Goal: Information Seeking & Learning: Compare options

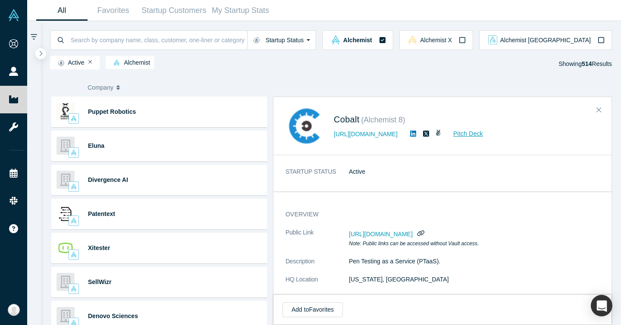
scroll to position [16867, 0]
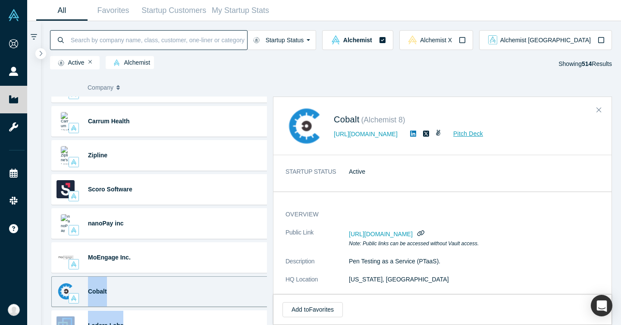
click at [166, 33] on input at bounding box center [158, 40] width 177 height 20
click at [203, 44] on input at bounding box center [158, 40] width 177 height 20
type input "t"
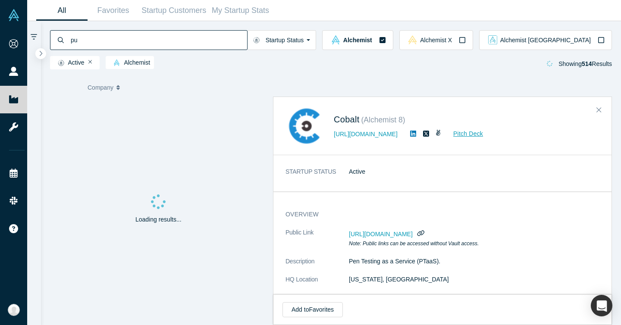
type input "p"
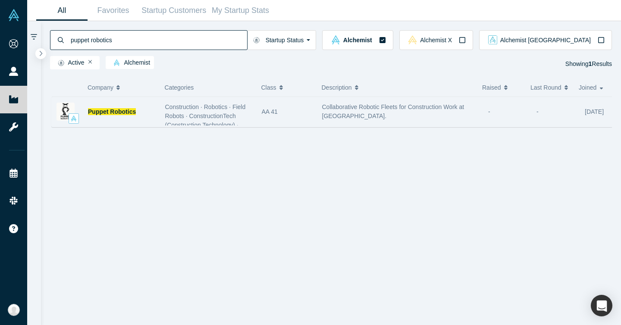
click at [159, 110] on div "Puppet Robotics" at bounding box center [106, 112] width 109 height 30
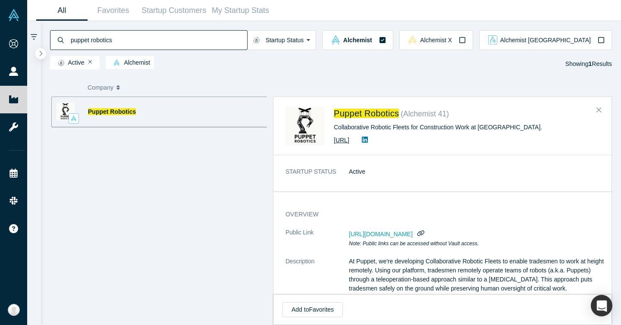
click at [350, 139] on link "https://puppetrobotics.ai" at bounding box center [342, 140] width 16 height 7
click at [98, 44] on input "puppet robotics" at bounding box center [158, 40] width 177 height 20
paste input "Everykey"
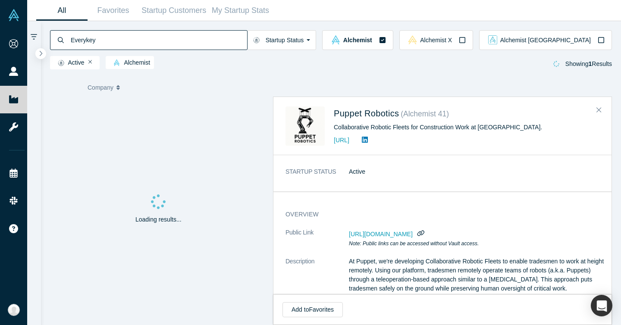
type input "Everykey"
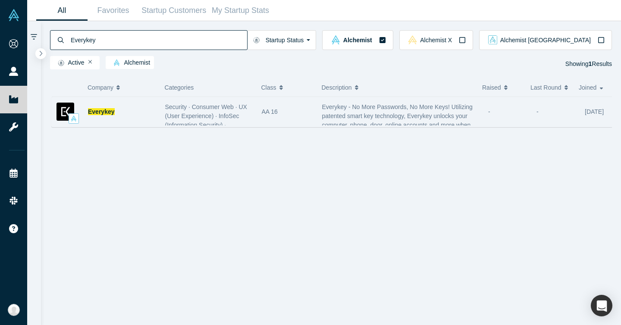
click at [161, 114] on div "Security · Consumer Web · UX (User Experience) · InfoSec (Information Security)…" at bounding box center [209, 111] width 97 height 27
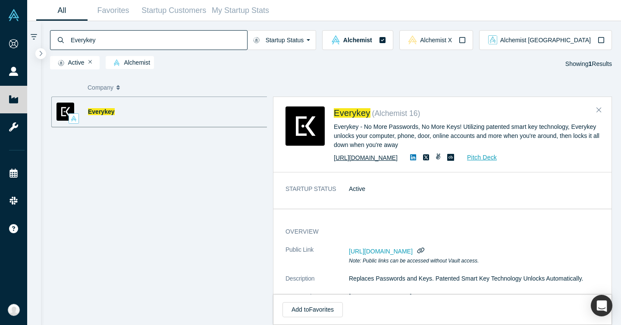
click at [374, 161] on link "https://everykey.com/" at bounding box center [366, 158] width 64 height 7
click at [425, 252] on icon "button" at bounding box center [421, 250] width 8 height 6
click at [135, 41] on input "Everykey" at bounding box center [158, 40] width 177 height 20
type input "ㅠ"
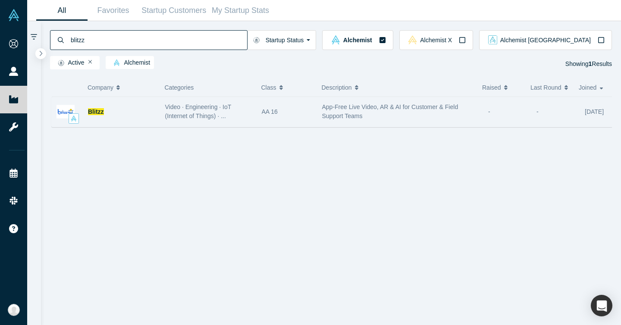
click at [132, 110] on div "Blitzz" at bounding box center [122, 112] width 68 height 30
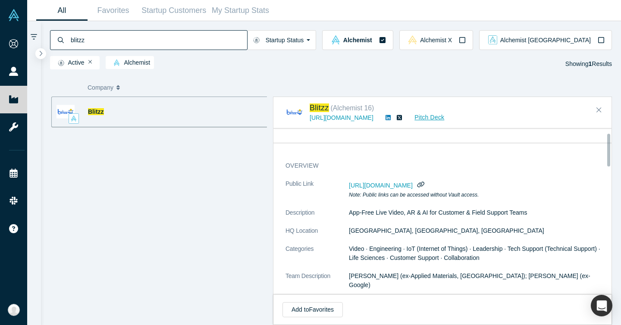
scroll to position [43, 0]
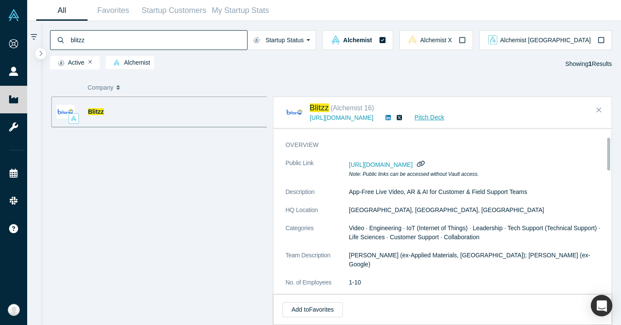
click at [425, 163] on icon "button" at bounding box center [421, 164] width 8 height 6
click at [119, 42] on input "blitzz" at bounding box center [158, 40] width 177 height 20
paste input "Zipline"
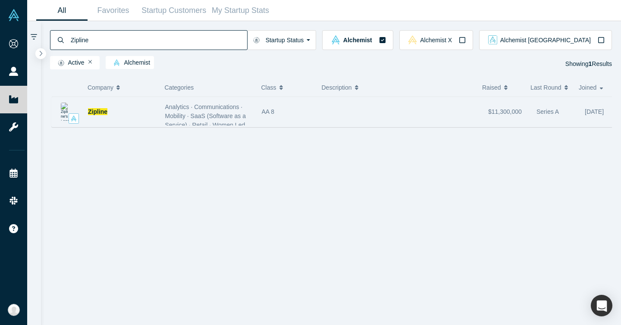
type input "Zipline"
click at [160, 112] on div "Zipline" at bounding box center [106, 112] width 109 height 30
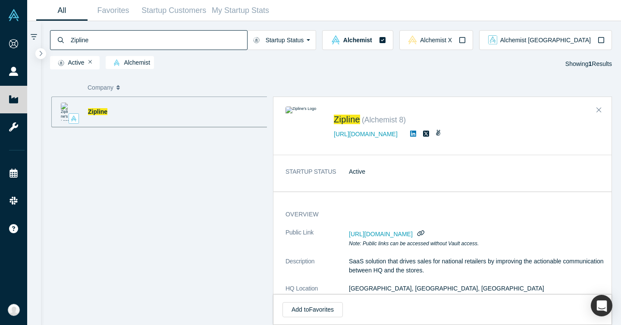
click at [426, 228] on div at bounding box center [419, 233] width 13 height 10
click at [425, 232] on icon "button" at bounding box center [421, 233] width 8 height 6
click at [124, 41] on input "Zipline" at bounding box center [158, 40] width 177 height 20
paste input "Growfitter"
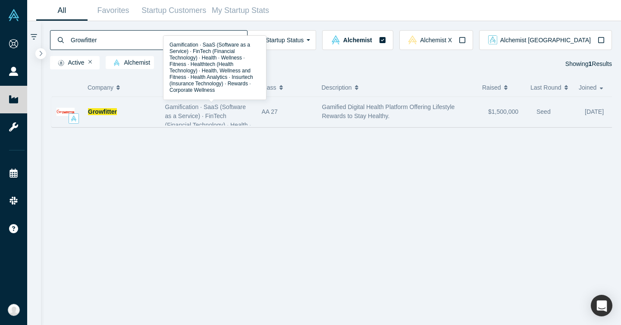
type input "Growfitter"
click at [199, 110] on span "Gamification · SaaS (Software as a Service) · FinTech (Financial Technology) · …" at bounding box center [208, 143] width 86 height 79
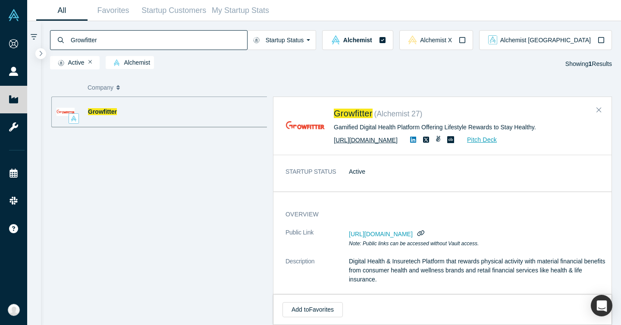
click at [370, 140] on link "https://www.growfitter.com/reward" at bounding box center [366, 140] width 64 height 7
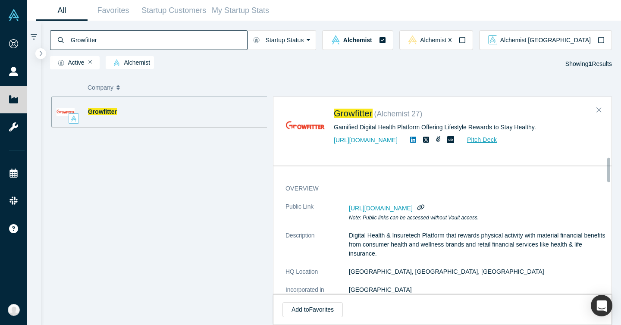
scroll to position [72, 0]
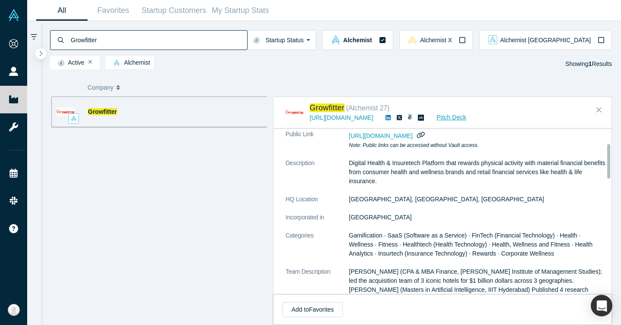
click at [425, 138] on icon "button" at bounding box center [421, 135] width 8 height 6
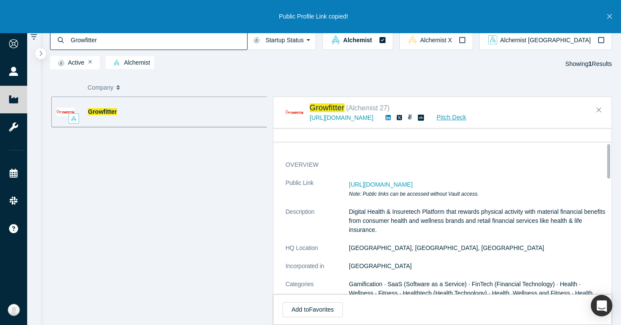
scroll to position [0, 0]
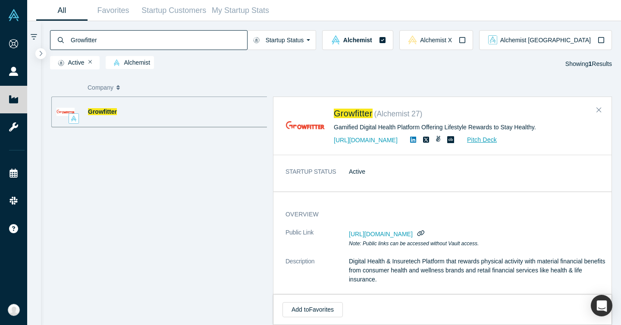
click at [160, 34] on input "Growfitter" at bounding box center [158, 40] width 177 height 20
paste input "11Sight"
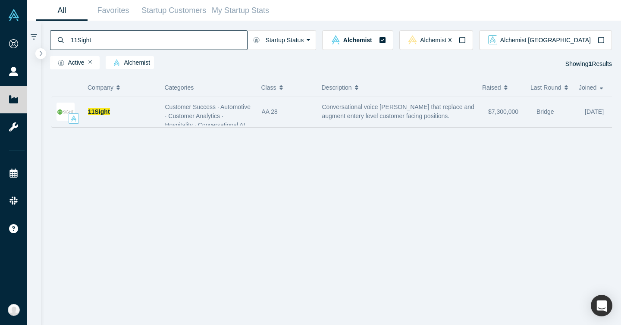
click at [151, 113] on div "11Sight" at bounding box center [122, 112] width 68 height 30
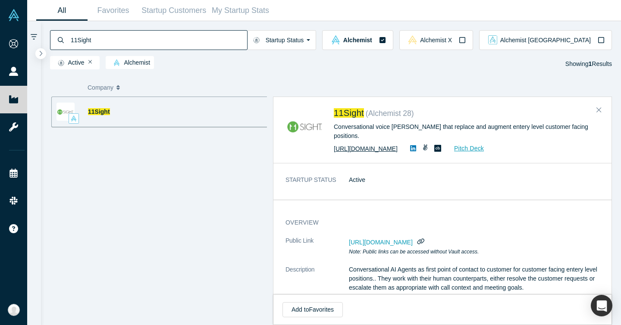
click at [350, 145] on link "https://11sight.com" at bounding box center [366, 148] width 64 height 7
click at [425, 238] on icon "button" at bounding box center [421, 241] width 8 height 6
click at [424, 238] on icon "button" at bounding box center [421, 241] width 6 height 6
click at [187, 38] on input "11Sight" at bounding box center [158, 40] width 177 height 20
click at [186, 38] on input "11Sight" at bounding box center [158, 40] width 177 height 20
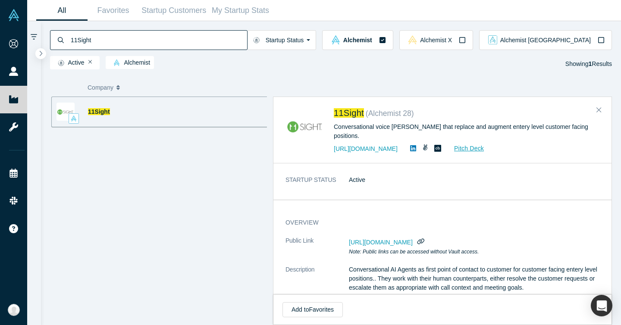
click at [186, 38] on input "11Sight" at bounding box center [158, 40] width 177 height 20
paste input "Carrum Health"
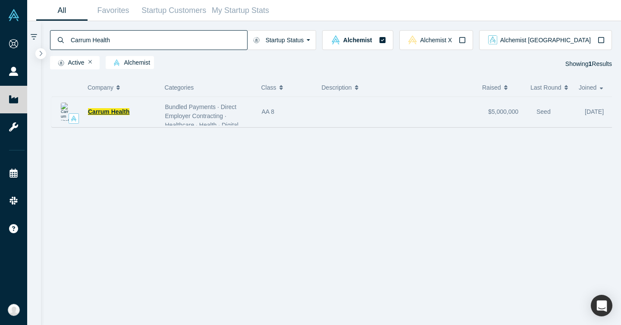
type input "Carrum Health"
click at [127, 110] on span "Carrum Health" at bounding box center [108, 111] width 41 height 7
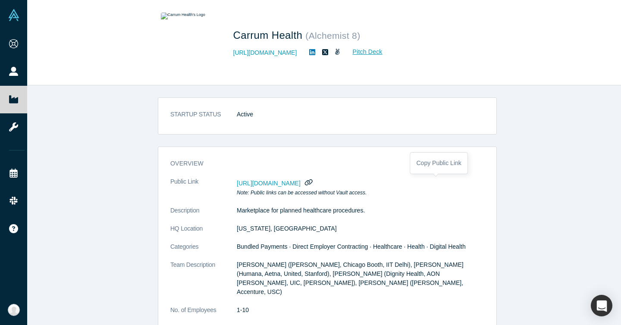
click at [313, 181] on icon "button" at bounding box center [309, 182] width 8 height 6
click at [313, 180] on icon "button" at bounding box center [309, 182] width 8 height 6
drag, startPoint x: 222, startPoint y: 35, endPoint x: 300, endPoint y: 38, distance: 78.1
click at [300, 38] on div "Carrum Health ( Alchemist 8 ) http://carrumhealth.com Pitch Deck" at bounding box center [324, 43] width 339 height 60
copy div "Carrum Health"
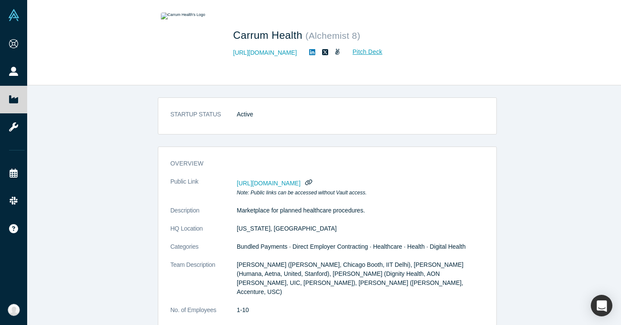
click at [118, 25] on div "Carrum Health ( Alchemist 8 ) http://carrumhealth.com Pitch Deck" at bounding box center [324, 42] width 594 height 85
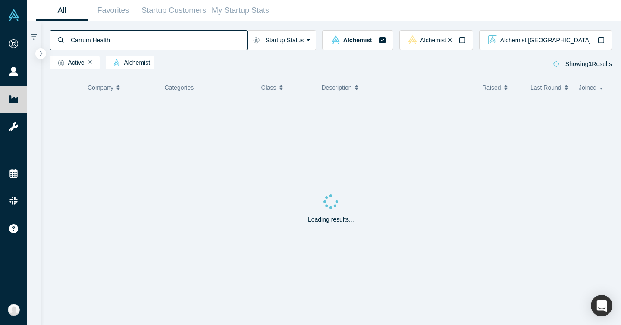
click at [172, 42] on input "Carrum Health" at bounding box center [158, 40] width 177 height 20
paste input "OnTrack Rehab"
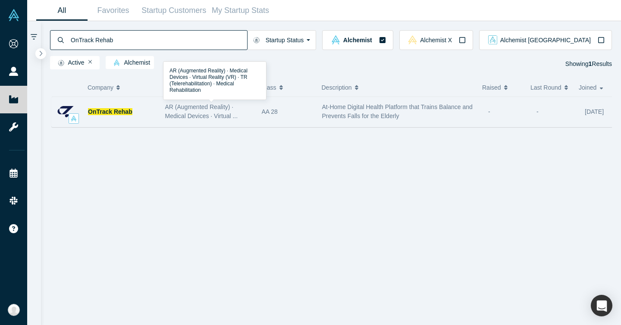
type input "OnTrack Rehab"
click at [214, 112] on div "AR (Augmented Reality) · Medical Devices · Virtual ..." at bounding box center [209, 112] width 88 height 18
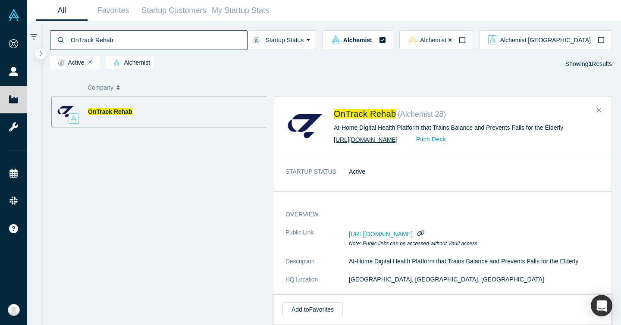
click at [359, 141] on link "https://www.ontrack-rehab.com/" at bounding box center [366, 139] width 64 height 7
click at [560, 236] on dd "https://vault.alchemistaccelerator.com/companies/public/ontrack-rehab Note: Pub…" at bounding box center [477, 238] width 257 height 20
click at [556, 234] on dd "https://vault.alchemistaccelerator.com/companies/public/ontrack-rehab Note: Pub…" at bounding box center [477, 238] width 257 height 20
click at [425, 235] on icon "button" at bounding box center [421, 233] width 8 height 6
click at [152, 37] on input "OnTrack Rehab" at bounding box center [158, 40] width 177 height 20
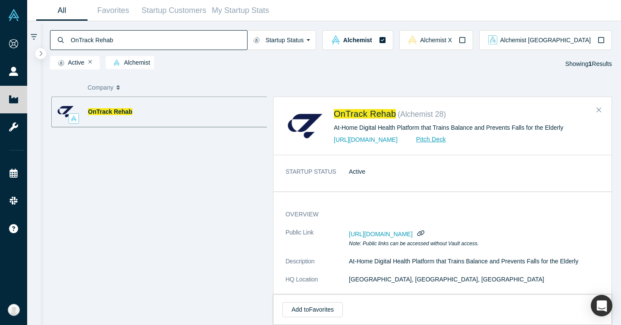
click at [152, 37] on input "OnTrack Rehab" at bounding box center [158, 40] width 177 height 20
paste input "Ceevra"
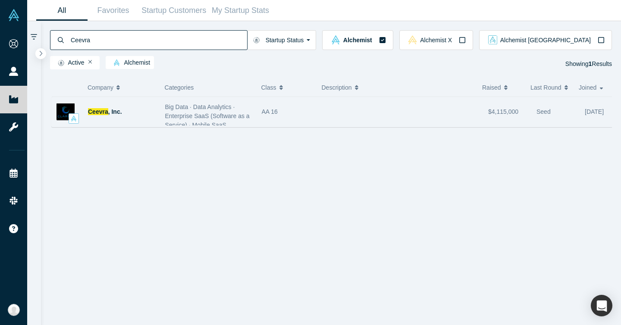
click at [207, 116] on span "Big Data · Data Analytics · Enterprise SaaS (Software as a Service) · Mobile Sa…" at bounding box center [207, 139] width 85 height 70
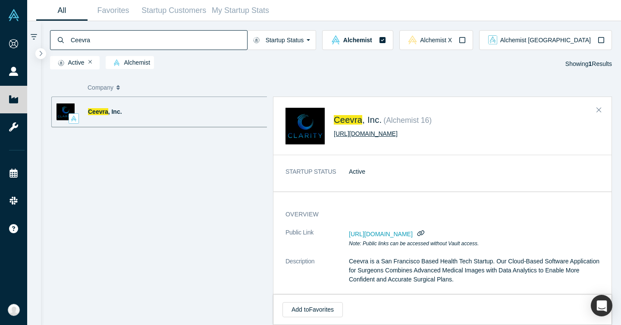
click at [381, 135] on link "http://www.ceevra.com/" at bounding box center [366, 133] width 64 height 7
click at [425, 233] on icon "button" at bounding box center [421, 233] width 8 height 6
click at [100, 41] on input "Ceevra" at bounding box center [158, 40] width 177 height 20
click at [99, 41] on input "Ceevra" at bounding box center [158, 40] width 177 height 20
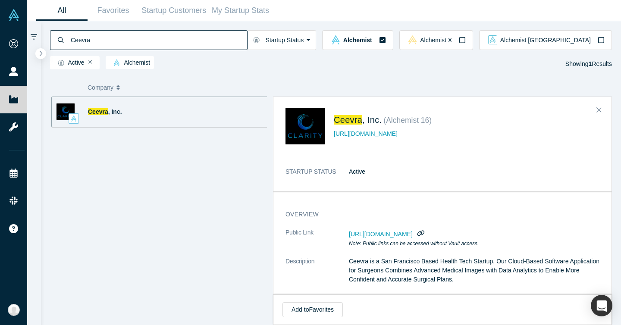
paste input "Evolution Devices"
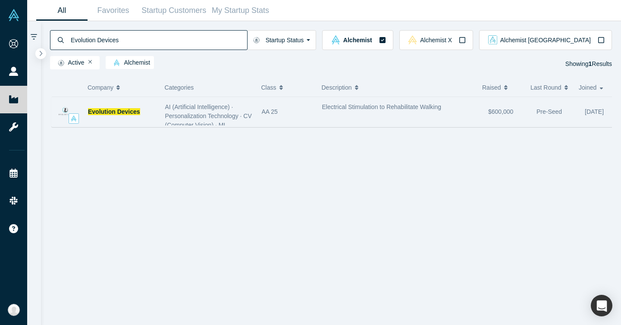
click at [161, 105] on div "AI (Artificial Intelligence) · Personalization Technology · CV (Computer Vision…" at bounding box center [209, 111] width 97 height 27
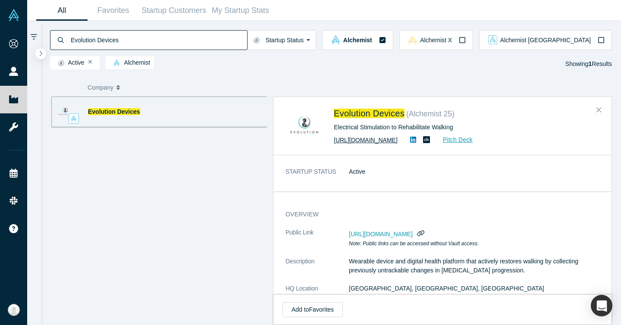
click at [377, 139] on link "https://www.evolutiondevices.com" at bounding box center [366, 140] width 64 height 7
click at [166, 40] on input "Evolution Devices" at bounding box center [158, 40] width 177 height 20
paste input "36ZERO Vision"
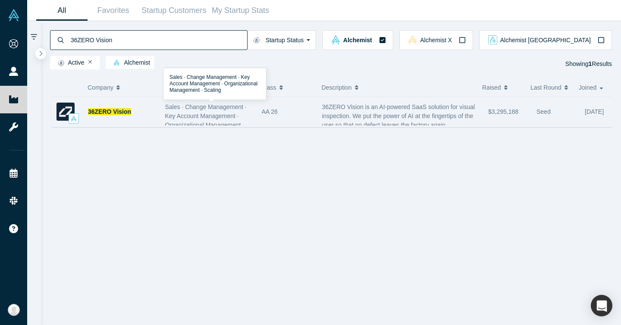
click at [168, 104] on span "Sales · Change Management · Key Account Management · Organizational Management …" at bounding box center [206, 121] width 82 height 34
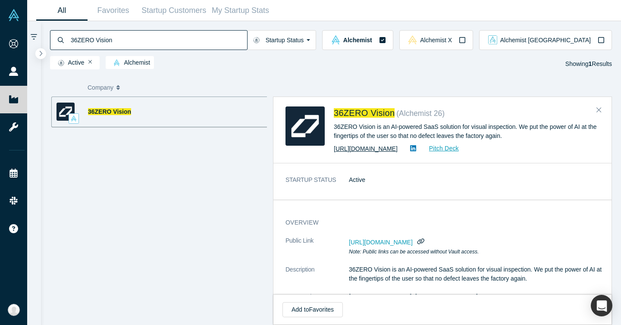
click at [355, 150] on link "https://36zerovision.com/" at bounding box center [366, 148] width 64 height 7
click at [123, 28] on div "36ZERO Vision Startup Status Active Shutdown Acquired Alchemist Alchemist X Alc…" at bounding box center [331, 46] width 581 height 51
click at [123, 35] on input "36ZERO Vision" at bounding box center [158, 40] width 177 height 20
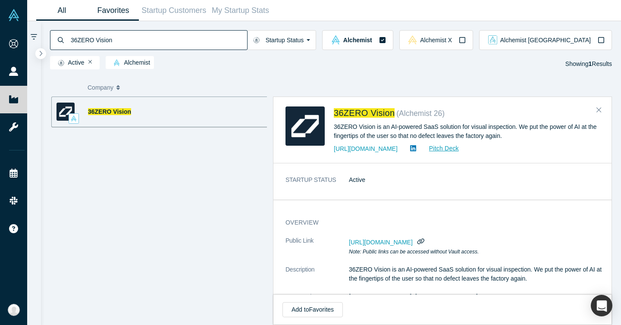
paste input "Aatonomy"
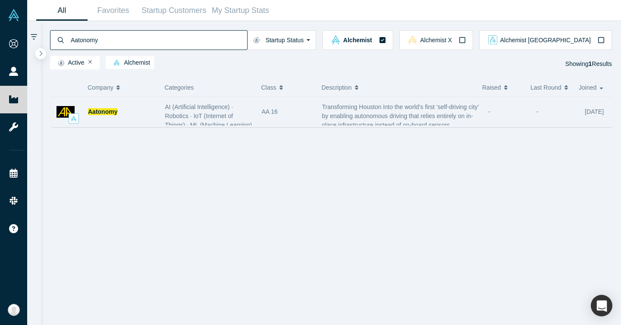
click at [149, 120] on div "Aatonomy" at bounding box center [122, 112] width 68 height 30
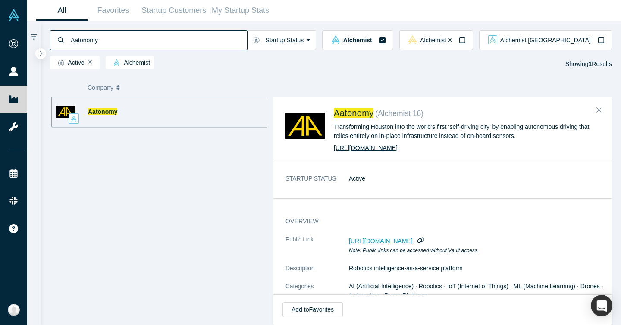
click at [377, 147] on link "http://www.aatonomy.com" at bounding box center [366, 148] width 64 height 7
click at [242, 43] on input "Aatonomy" at bounding box center [158, 40] width 177 height 20
paste input "day Technologies"
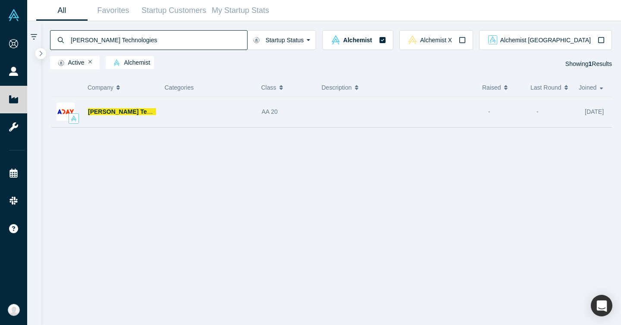
type input "Aday Technologies"
click at [192, 110] on div at bounding box center [209, 111] width 97 height 27
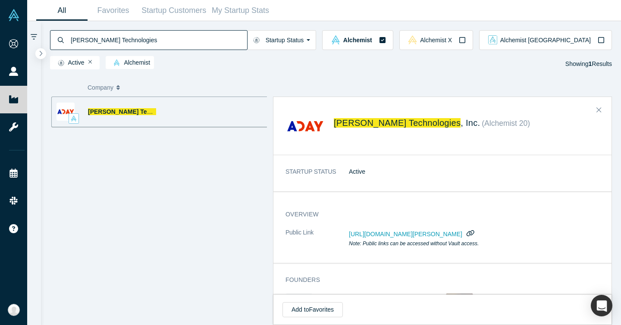
click at [475, 233] on icon "button" at bounding box center [471, 233] width 8 height 6
click at [114, 47] on input "Aday Technologies" at bounding box center [158, 40] width 177 height 20
paste input "enda"
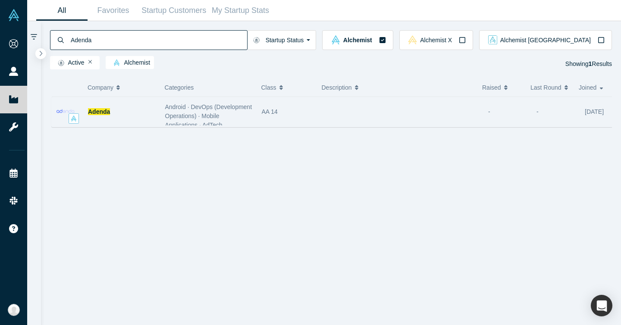
click at [153, 120] on div "Adenda" at bounding box center [122, 112] width 68 height 30
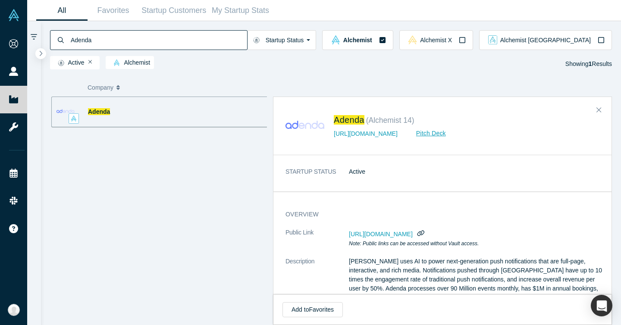
click at [174, 28] on div "Adenda Startup Status Active Shutdown Acquired Alchemist Alchemist X Alchemist …" at bounding box center [331, 46] width 581 height 51
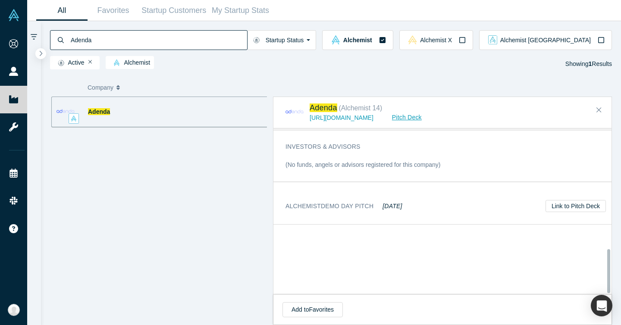
scroll to position [456, 0]
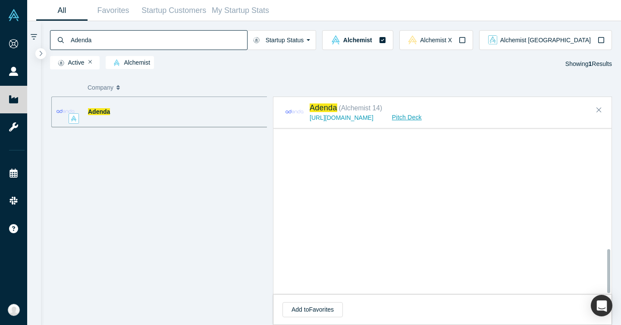
click at [164, 39] on input "Adenda" at bounding box center [158, 40] width 177 height 20
click at [596, 107] on button "Close" at bounding box center [599, 111] width 13 height 14
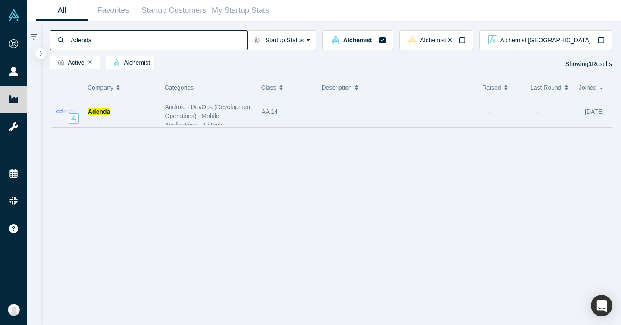
click at [255, 111] on div "Android · DevOps (Development Operations) · Mobile Applications · AdTech (Adver…" at bounding box center [209, 111] width 97 height 27
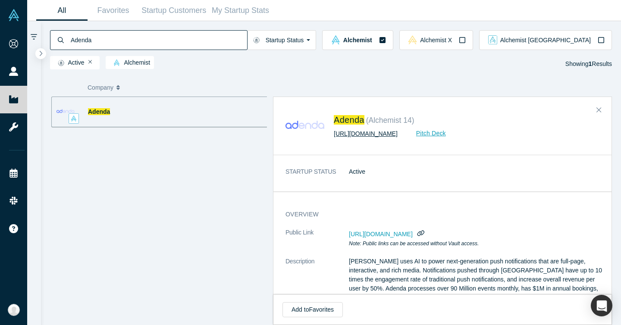
click at [355, 136] on link "http://www.adendamedia.com/" at bounding box center [366, 133] width 64 height 7
click at [164, 47] on input "Adenda" at bounding box center [158, 40] width 177 height 20
paste input "froHealth"
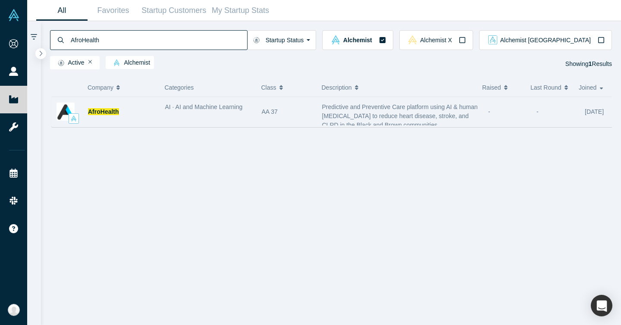
click at [158, 104] on div "AfroHealth" at bounding box center [106, 112] width 109 height 30
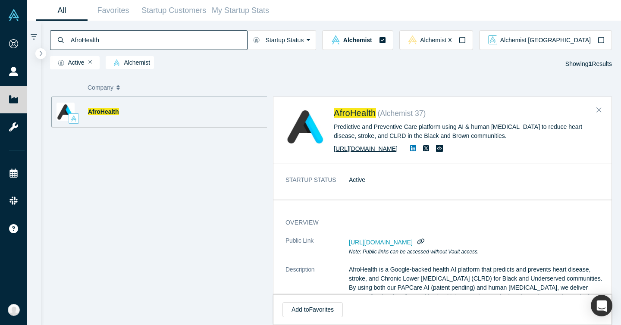
click at [376, 151] on link "https://afrohealth.care" at bounding box center [366, 148] width 64 height 7
click at [98, 38] on input "AfroHealth" at bounding box center [158, 40] width 177 height 20
paste input "gtools"
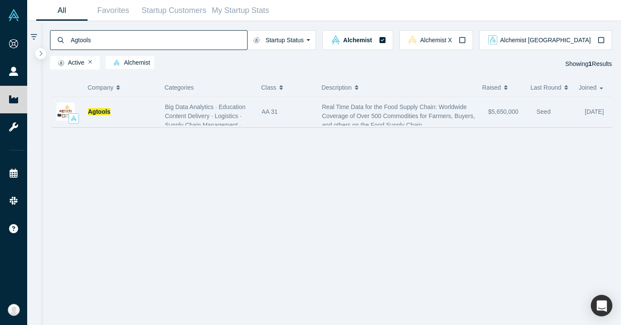
click at [126, 106] on div "Agtools" at bounding box center [122, 112] width 68 height 30
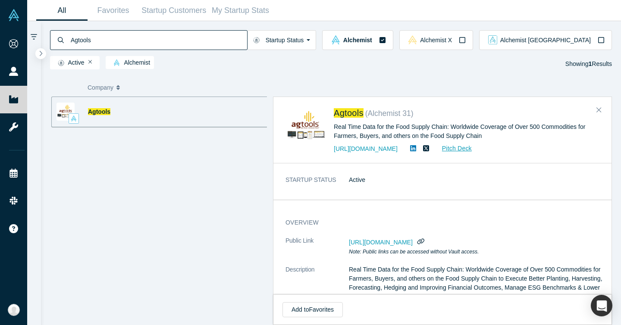
click at [179, 50] on div "Active Alchemist Showing 1 Results" at bounding box center [331, 61] width 563 height 22
click at [179, 44] on input "Agtools" at bounding box center [158, 40] width 177 height 20
paste input "hura AI"
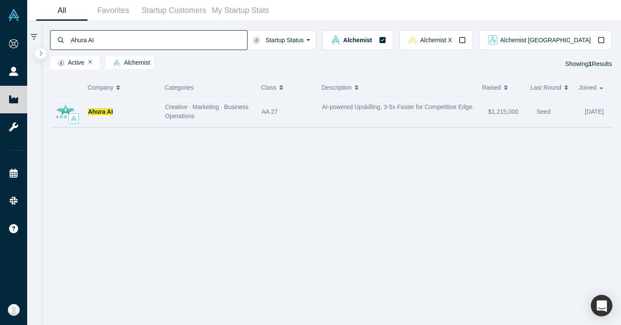
click at [163, 109] on div "Creative · Marketing · Business Operations" at bounding box center [209, 111] width 97 height 27
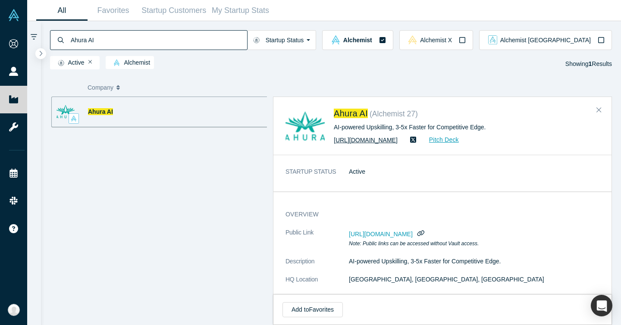
click at [374, 142] on link "http://www.ahuraai.com" at bounding box center [366, 140] width 64 height 7
click at [108, 42] on input "Ahura AI" at bounding box center [158, 40] width 177 height 20
paste input "I Monitor"
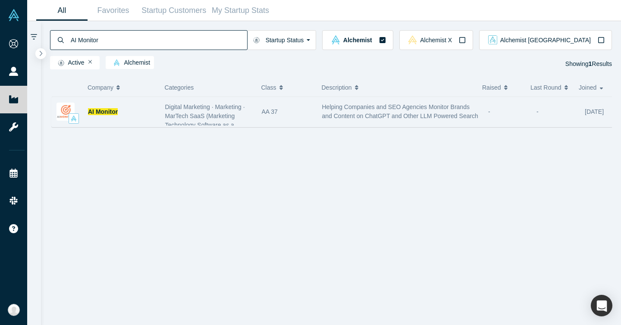
click at [162, 104] on div "Digital Marketing · Marketing · MarTech SaaS (Marketing Technology Software as …" at bounding box center [209, 111] width 97 height 27
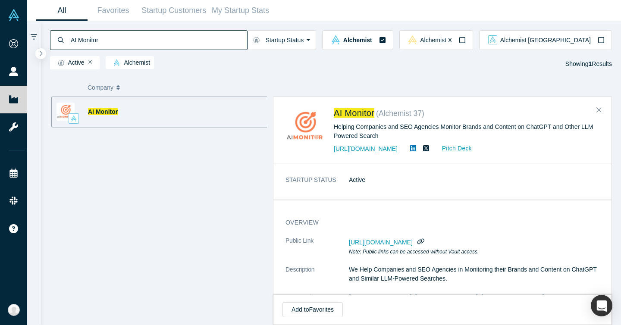
click at [136, 36] on input "AI Monitor" at bounding box center [158, 40] width 177 height 20
paste input "dvisar AI"
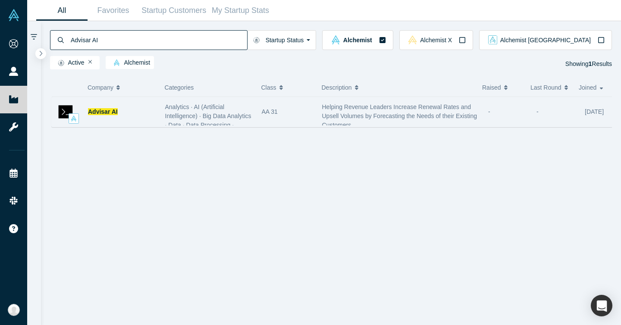
click at [175, 114] on span "Analytics · AI (Artificial Intelligence) · Big Data Analytics · Data · Data Pro…" at bounding box center [208, 171] width 87 height 134
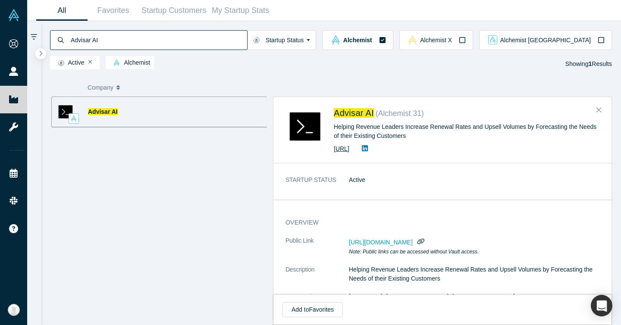
click at [350, 150] on link "https://www.advisar.ai/" at bounding box center [342, 148] width 16 height 7
click at [169, 44] on input "Advisar AI" at bounding box center [158, 40] width 177 height 20
paste input "gritrack"
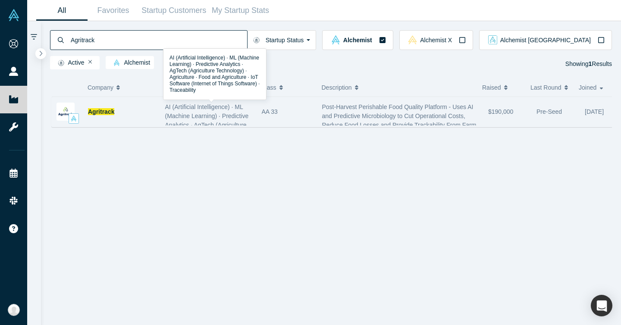
click at [181, 117] on span "AI (Artificial Intelligence) · ML (Machine Learning) · Predictive Analytics · A…" at bounding box center [207, 134] width 85 height 61
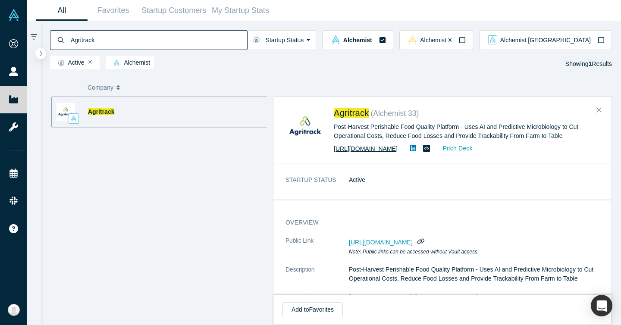
click at [374, 152] on div "https://agritrack.io/ Pitch Deck" at bounding box center [467, 149] width 266 height 10
click at [374, 148] on link "https://agritrack.io/" at bounding box center [366, 148] width 64 height 7
click at [161, 50] on div "Active Alchemist Showing 1 Results" at bounding box center [331, 61] width 563 height 22
click at [173, 35] on input "Agritrack" at bounding box center [158, 40] width 177 height 20
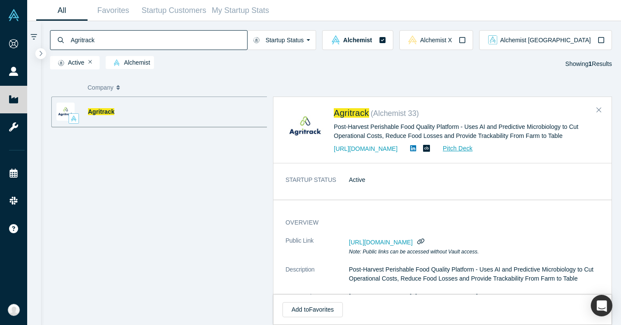
click at [173, 35] on input "Agritrack" at bounding box center [158, 40] width 177 height 20
paste input "LLO"
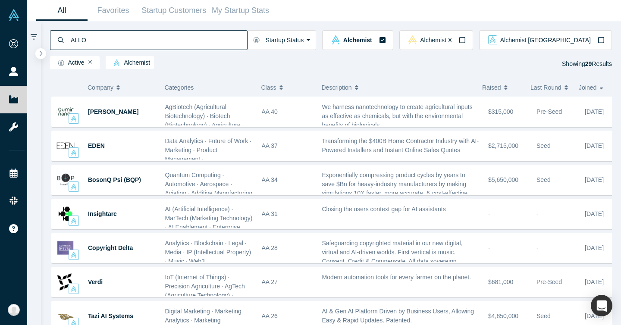
click at [181, 40] on input "ALLO" at bounding box center [158, 40] width 177 height 20
paste input "The Bright App"
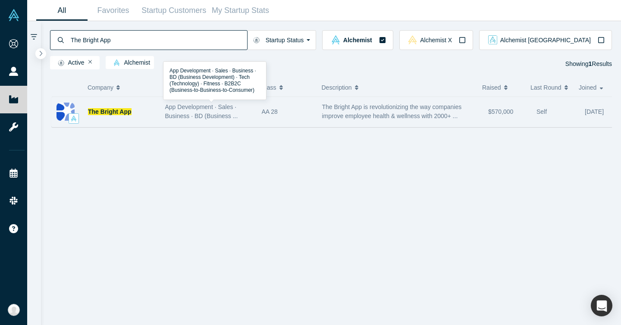
click at [173, 119] on span "App Development · Sales · Business · BD (Business ..." at bounding box center [201, 112] width 73 height 16
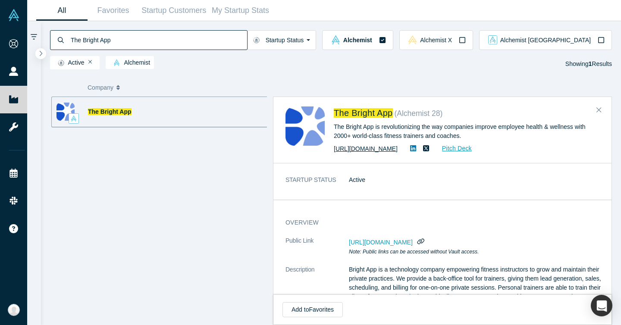
click at [394, 149] on link "https://www.getbright.app" at bounding box center [366, 148] width 64 height 7
click at [132, 43] on input "The Bright App" at bounding box center [158, 40] width 177 height 20
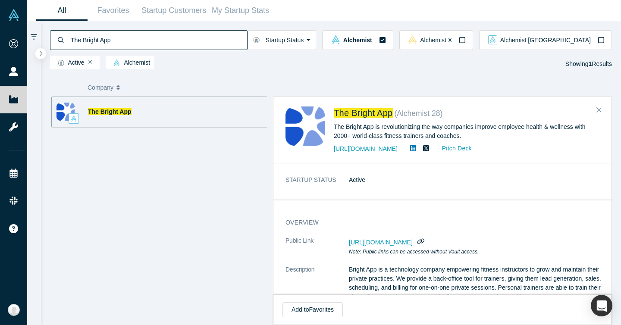
click at [132, 43] on input "The Bright App" at bounding box center [158, 40] width 177 height 20
paste input "Byte Foods, Inc."
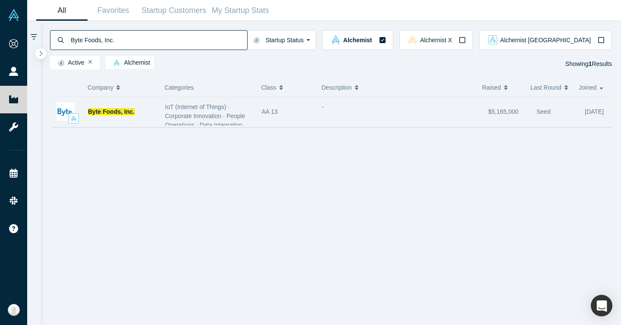
type input "Byte Foods, Inc."
click at [142, 112] on div "Byte Foods, Inc." at bounding box center [122, 112] width 68 height 30
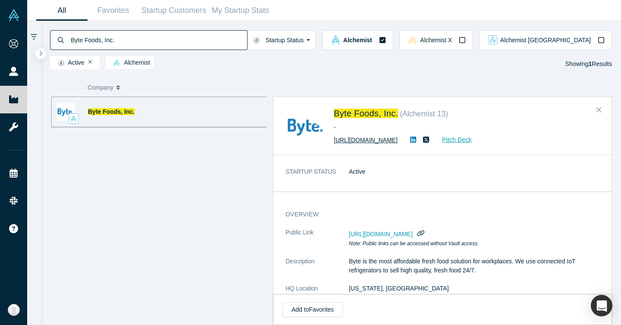
click at [369, 138] on link "https://www.bytefoods.co" at bounding box center [366, 140] width 64 height 7
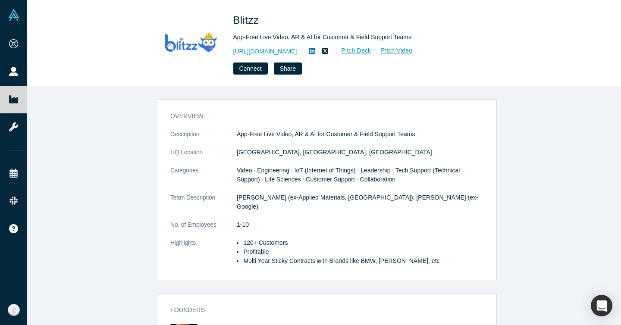
click at [290, 149] on dd "San Jose, CA, USA" at bounding box center [361, 152] width 248 height 9
drag, startPoint x: 291, startPoint y: 152, endPoint x: 233, endPoint y: 151, distance: 57.8
click at [233, 151] on dl "Description App-Free Live Video, AR & AI for Customer & Field Support Teams HQ …" at bounding box center [327, 202] width 314 height 145
copy dl "San Jose, CA, USA"
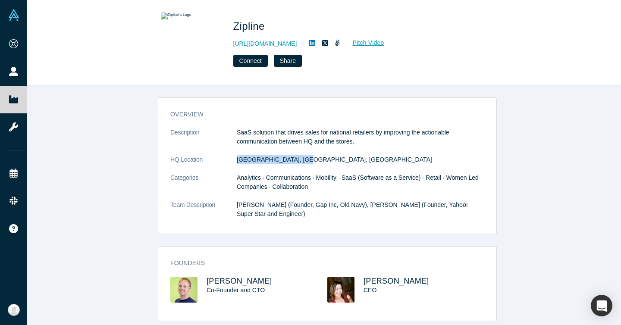
drag, startPoint x: 224, startPoint y: 161, endPoint x: 319, endPoint y: 162, distance: 95.8
click at [319, 162] on dl "Description SaaS solution that drives sales for national retailers by improving…" at bounding box center [327, 178] width 314 height 100
copy dl "[GEOGRAPHIC_DATA], [GEOGRAPHIC_DATA], [GEOGRAPHIC_DATA]"
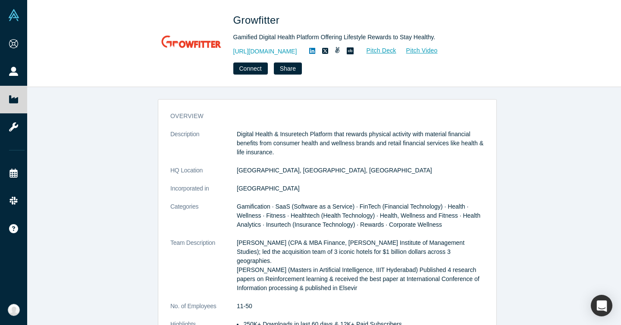
click at [247, 169] on dd "Mumbai, Maharashtra, India" at bounding box center [361, 170] width 248 height 9
drag, startPoint x: 234, startPoint y: 168, endPoint x: 319, endPoint y: 171, distance: 85.1
click at [319, 171] on dd "Mumbai, Maharashtra, India" at bounding box center [361, 170] width 248 height 9
copy dd "Mumbai, Maharashtra, India"
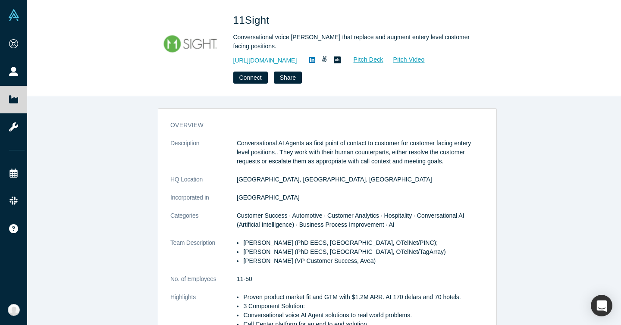
click at [255, 179] on dd "[GEOGRAPHIC_DATA], [GEOGRAPHIC_DATA], [GEOGRAPHIC_DATA]" at bounding box center [361, 179] width 248 height 9
click at [255, 179] on dd "Berkeley, CA, USA" at bounding box center [361, 179] width 248 height 9
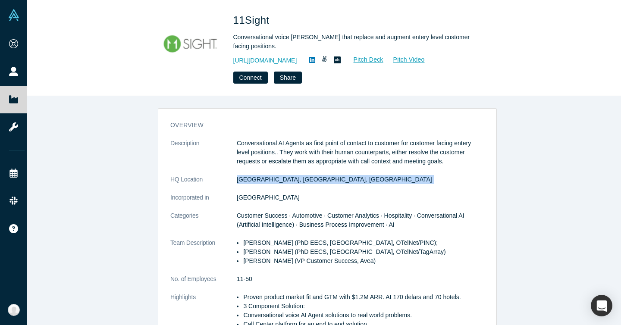
click at [255, 179] on dd "Berkeley, CA, USA" at bounding box center [361, 179] width 248 height 9
copy dl "Berkeley, CA, USA"
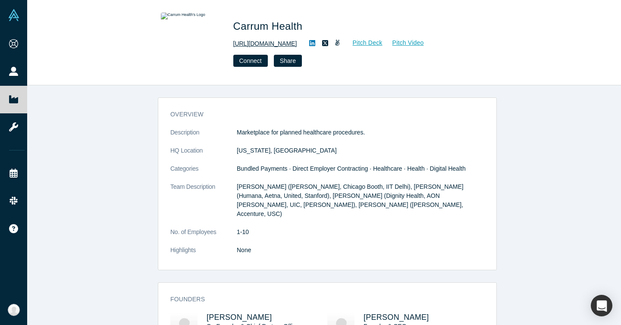
click at [264, 40] on link "http://carrumhealth.com" at bounding box center [265, 43] width 64 height 9
drag, startPoint x: 234, startPoint y: 151, endPoint x: 274, endPoint y: 151, distance: 40.1
click at [274, 151] on dd "California, USA" at bounding box center [361, 150] width 248 height 9
copy dd "California, USA"
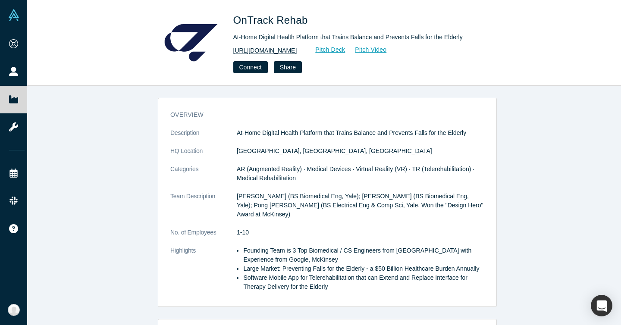
click at [274, 52] on link "[URL][DOMAIN_NAME]" at bounding box center [265, 50] width 64 height 9
click at [273, 151] on dd "[GEOGRAPHIC_DATA], [GEOGRAPHIC_DATA], [GEOGRAPHIC_DATA]" at bounding box center [361, 151] width 248 height 9
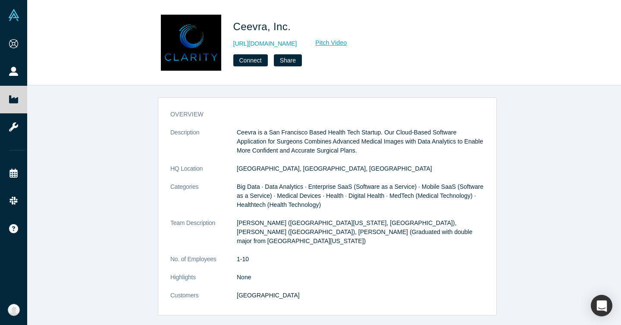
click at [292, 95] on div "overview Description Ceevra is a San Francisco Based Health Tech Startup. Our C…" at bounding box center [327, 208] width 601 height 246
click at [238, 169] on dd "San Francisco, CA, USA" at bounding box center [361, 168] width 248 height 9
drag, startPoint x: 231, startPoint y: 169, endPoint x: 303, endPoint y: 174, distance: 71.4
click at [303, 174] on dl "Description Ceevra is a San Francisco Based Health Tech Startup. Our Cloud-Base…" at bounding box center [327, 218] width 314 height 181
copy dl "San Francisco, CA, USA"
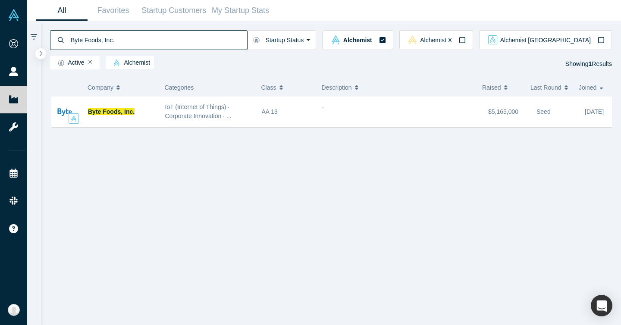
click at [152, 36] on input "Byte Foods, Inc." at bounding box center [158, 40] width 177 height 20
click at [152, 37] on input "Byte Foods, Inc." at bounding box center [158, 40] width 177 height 20
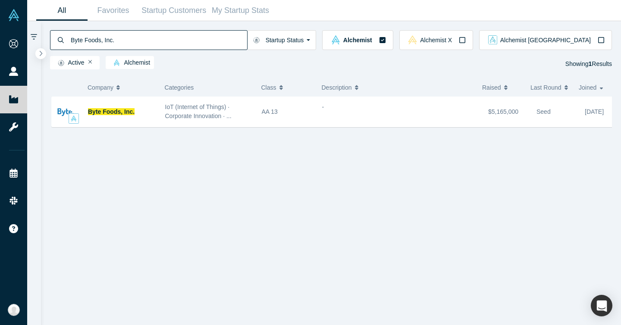
paste input "Matternet"
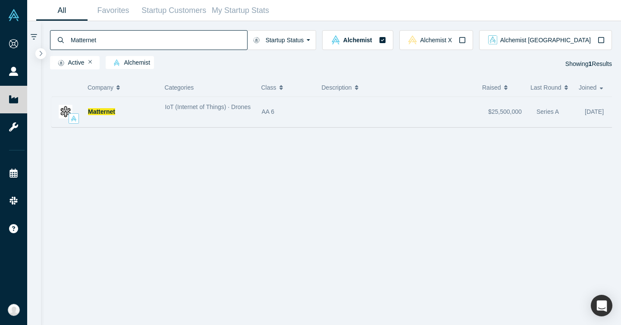
type input "Matternet"
click at [114, 117] on div "Matternet" at bounding box center [122, 112] width 68 height 30
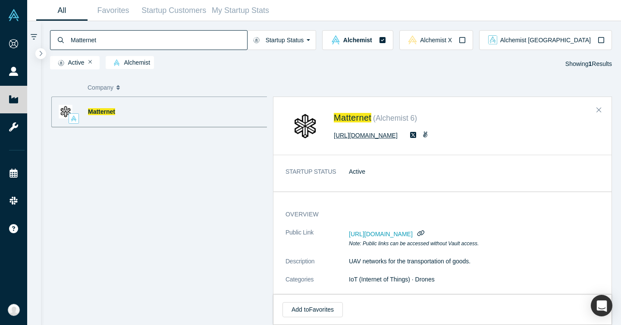
click at [366, 137] on link "[URL][DOMAIN_NAME]" at bounding box center [366, 135] width 64 height 7
click at [101, 44] on input "Matternet" at bounding box center [158, 40] width 177 height 20
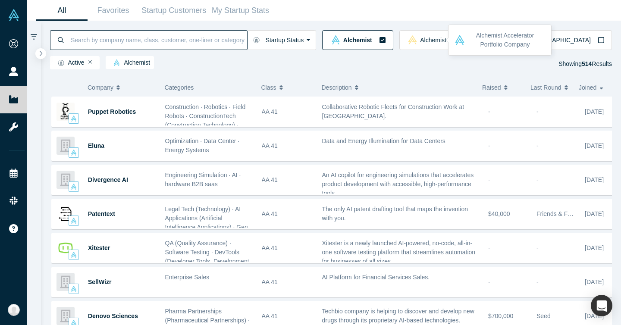
click at [386, 41] on icon "button" at bounding box center [383, 40] width 6 height 6
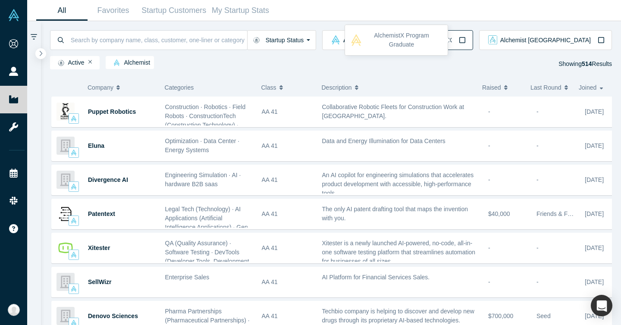
click at [452, 42] on span "Alchemist X" at bounding box center [436, 40] width 32 height 6
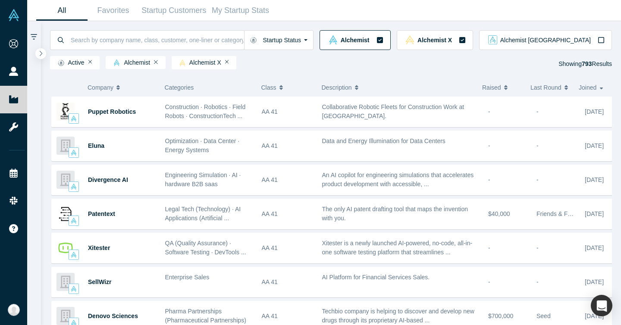
click at [383, 44] on div "Alchemist" at bounding box center [355, 39] width 56 height 9
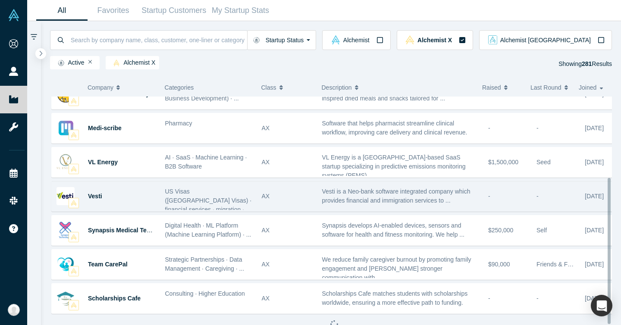
scroll to position [127, 0]
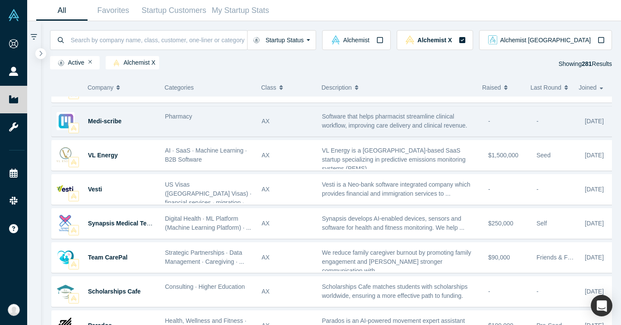
click at [354, 119] on span "Software that helps pharmacist streamline clinical workflow, improving care del…" at bounding box center [394, 121] width 145 height 16
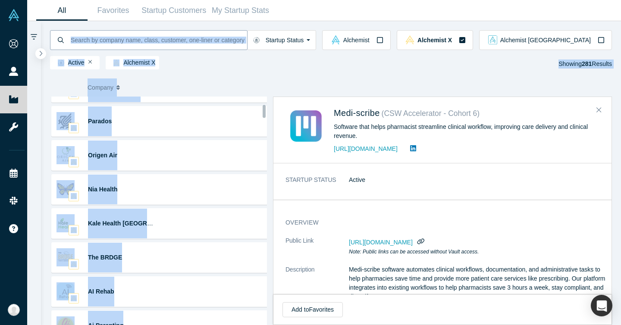
scroll to position [0, 0]
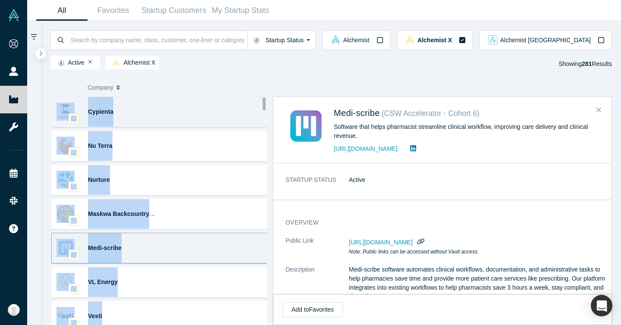
drag, startPoint x: 220, startPoint y: 315, endPoint x: 57, endPoint y: 114, distance: 259.0
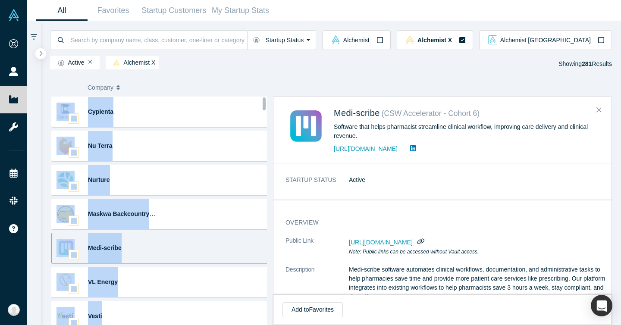
copy div "Loremips Dolor Sitam'c AD elitsedd eiu temp, incididun utlaboreetd magnaal enim…"
